Goal: Transaction & Acquisition: Purchase product/service

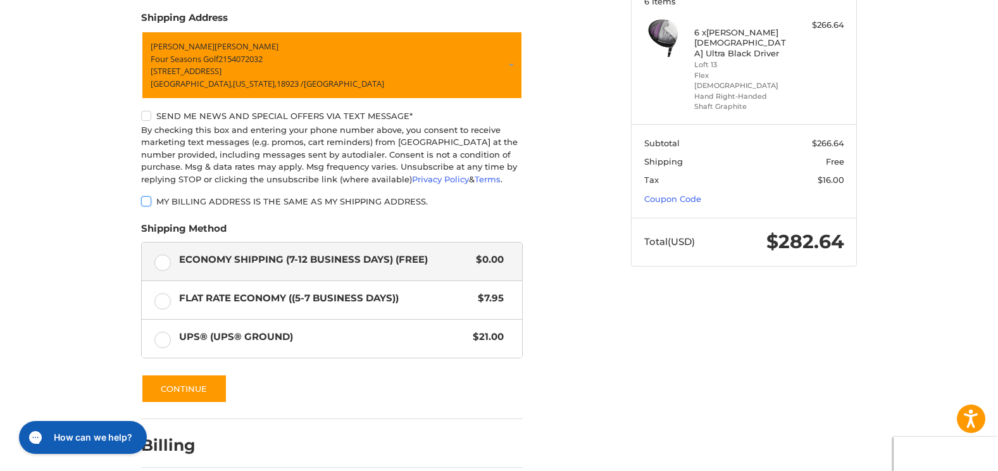
scroll to position [245, 0]
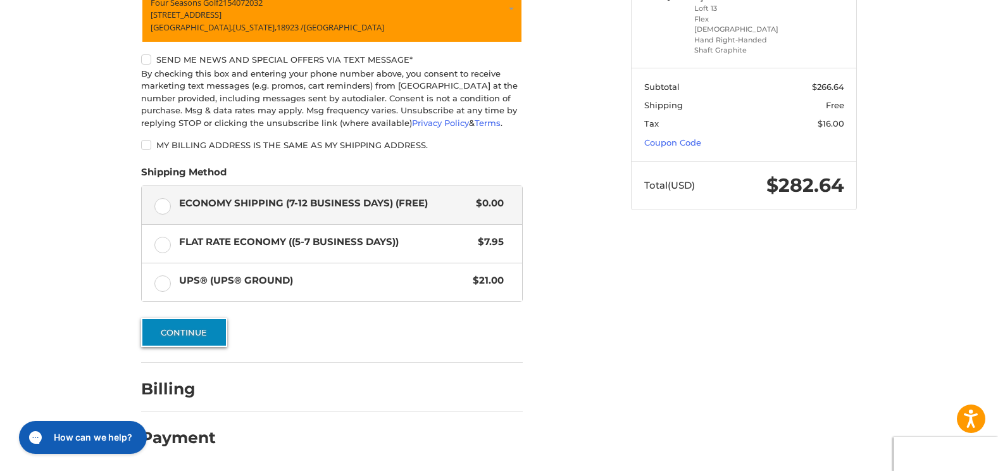
click at [199, 339] on button "Continue" at bounding box center [184, 332] width 86 height 29
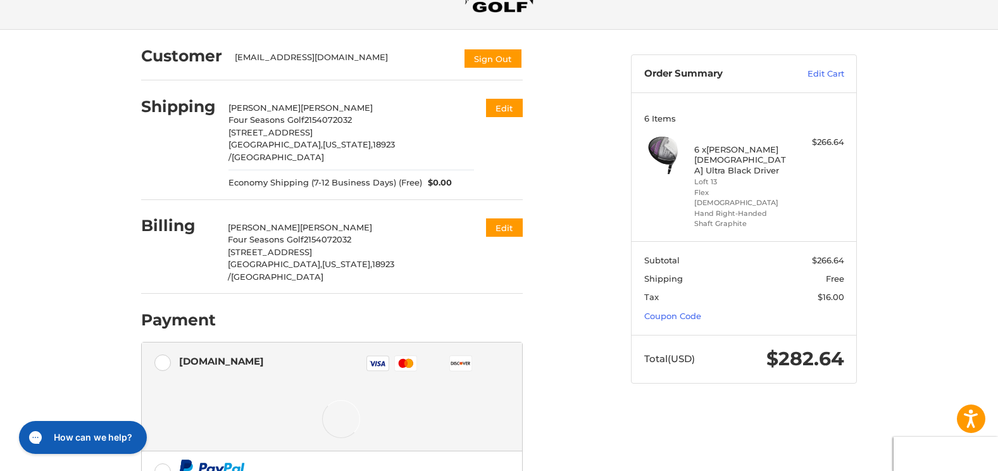
scroll to position [199, 0]
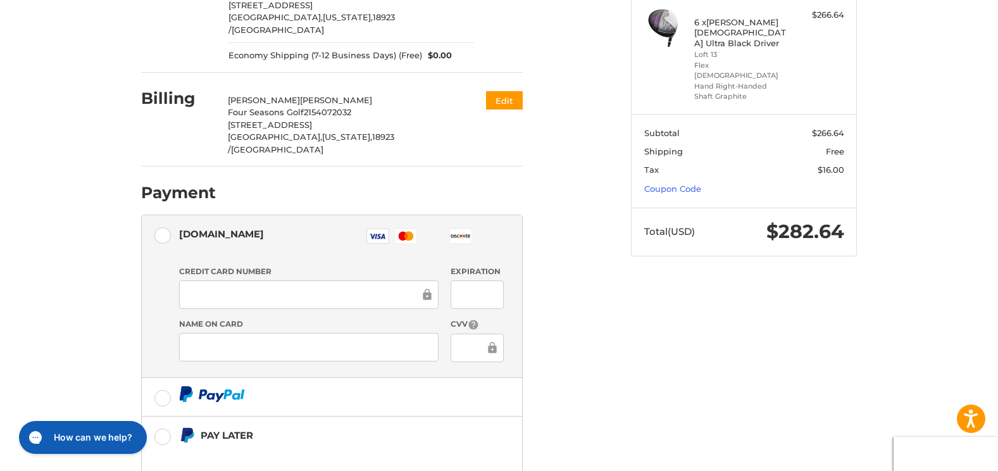
click at [306, 280] on div at bounding box center [308, 294] width 259 height 28
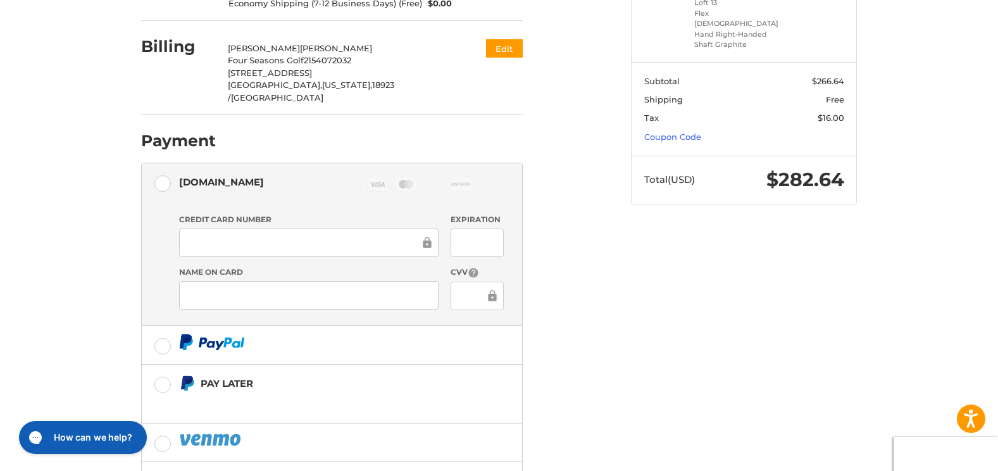
scroll to position [335, 0]
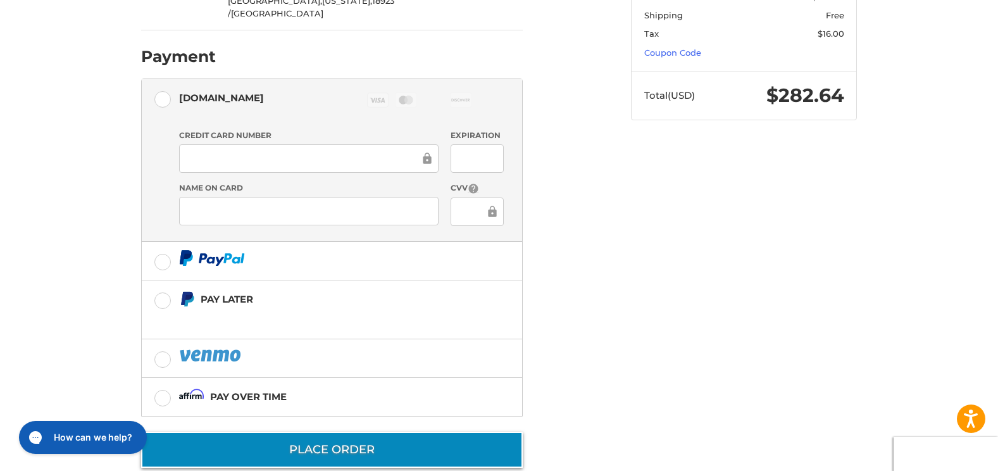
click at [455, 431] on button "Place Order" at bounding box center [331, 449] width 381 height 36
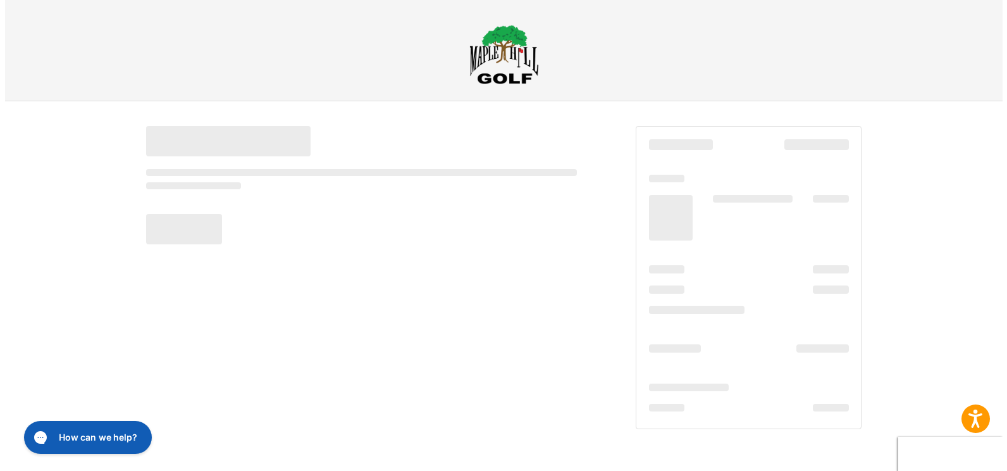
scroll to position [0, 0]
